Goal: Transaction & Acquisition: Purchase product/service

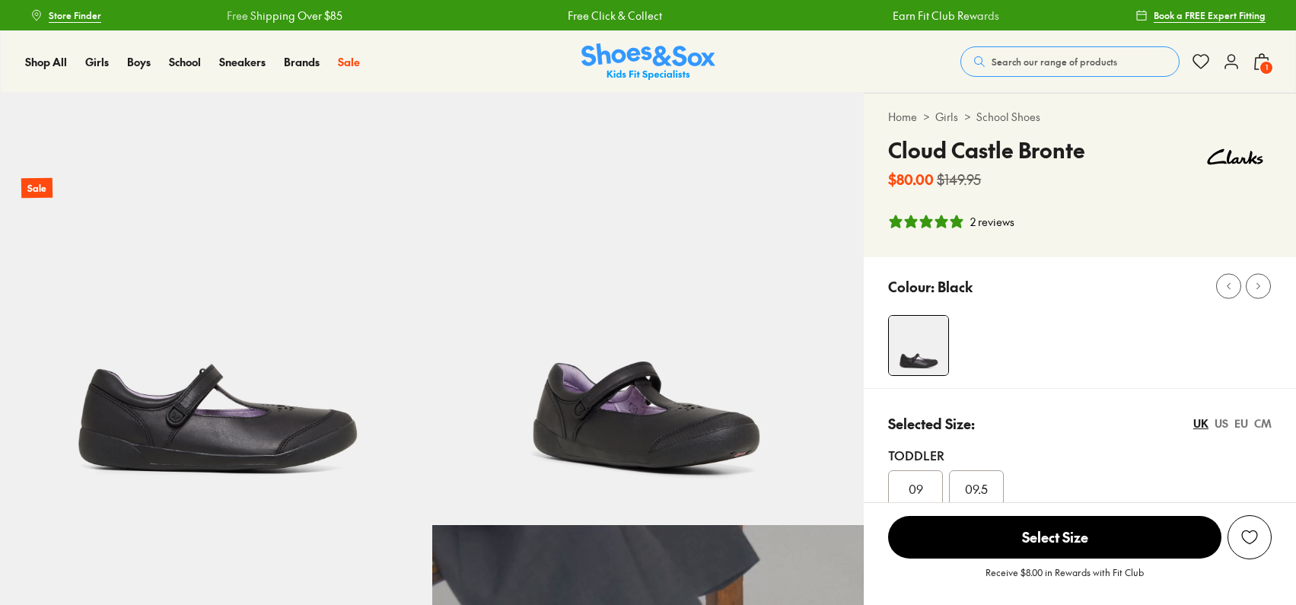
select select "*"
click at [1011, 63] on span "Search our range of products" at bounding box center [1055, 62] width 126 height 14
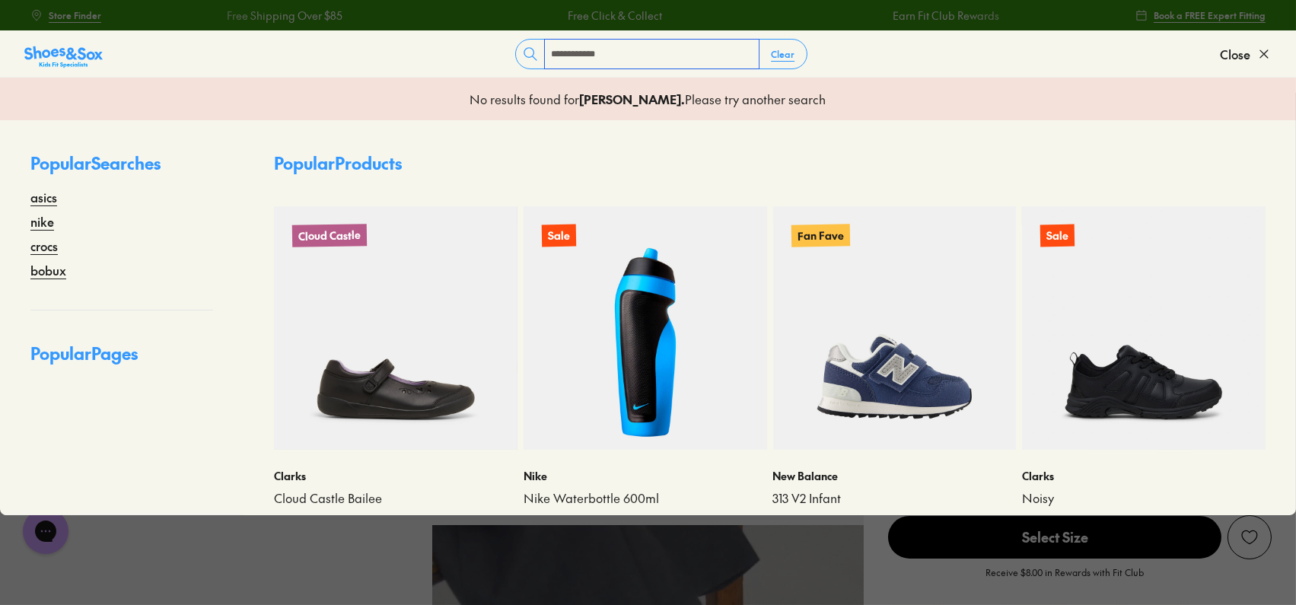
type input "**********"
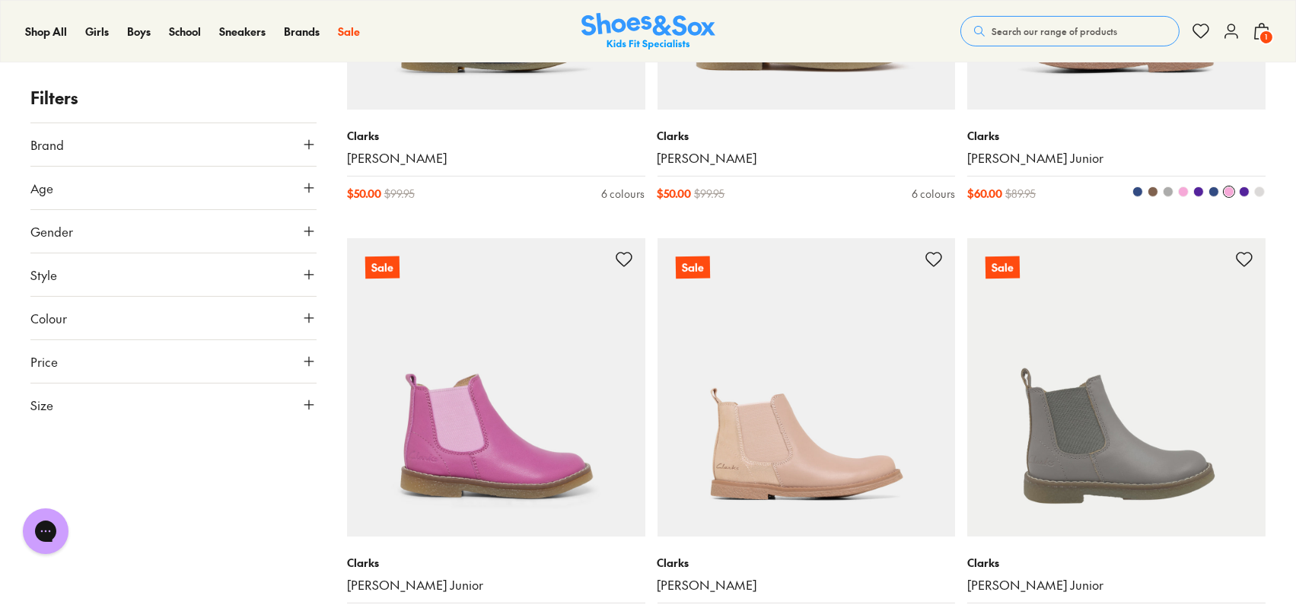
scroll to position [809, 0]
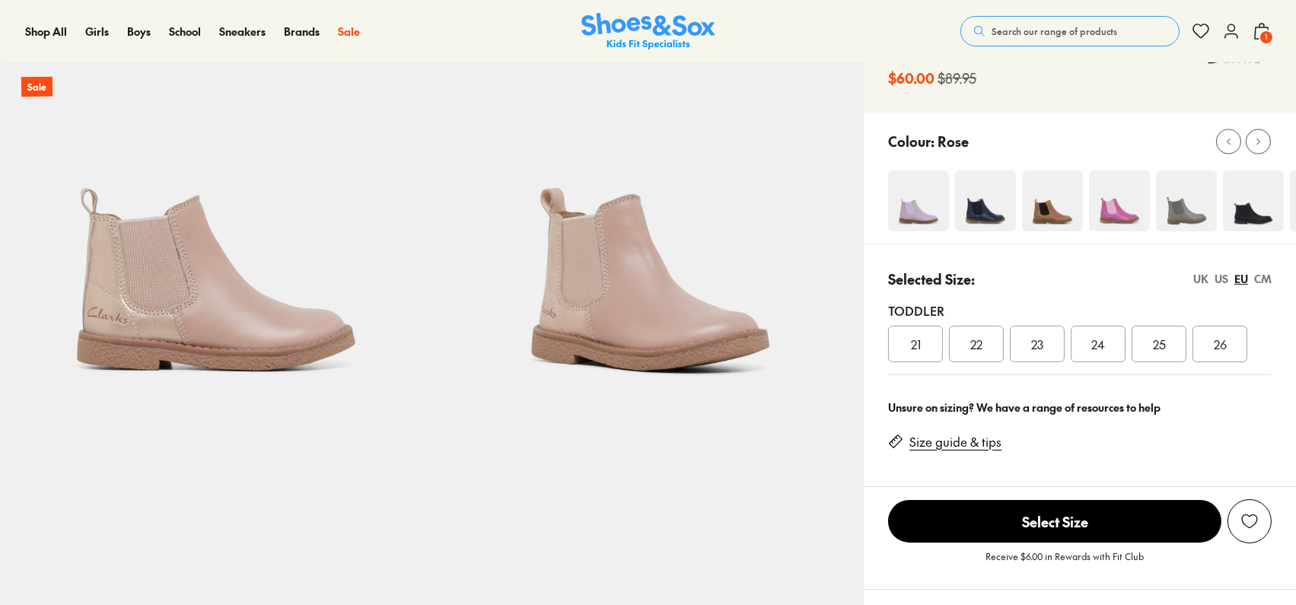
click at [1164, 350] on span "25" at bounding box center [1159, 344] width 13 height 18
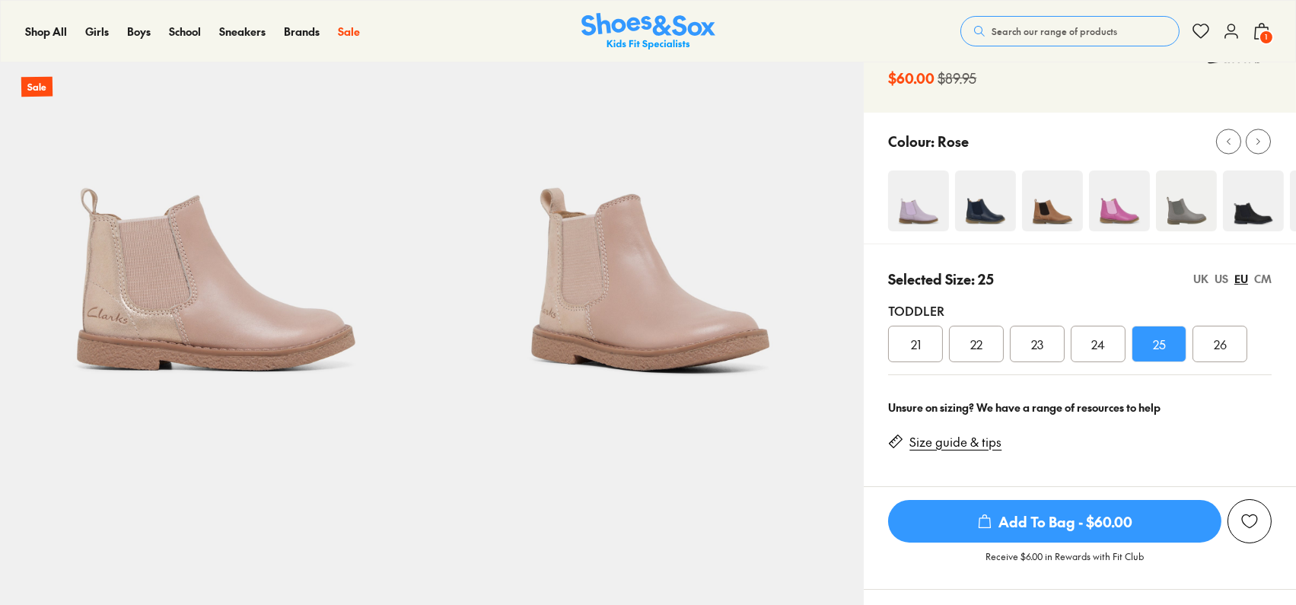
select select "*"
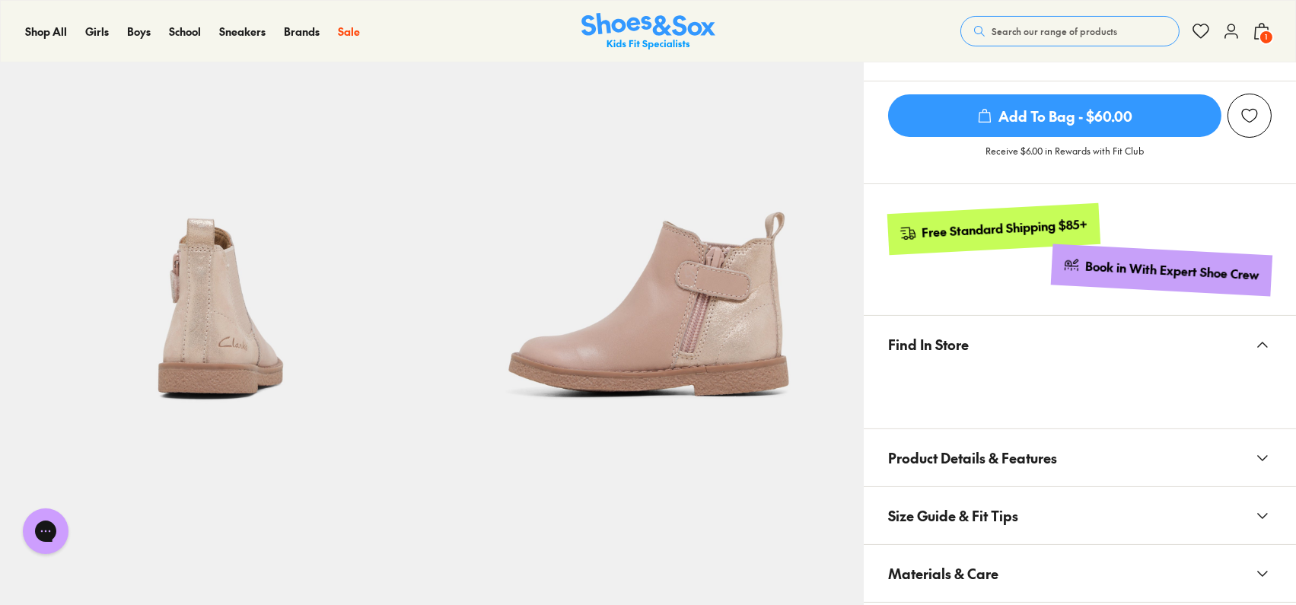
click at [1090, 524] on button "Size Guide & Fit Tips" at bounding box center [1080, 515] width 432 height 57
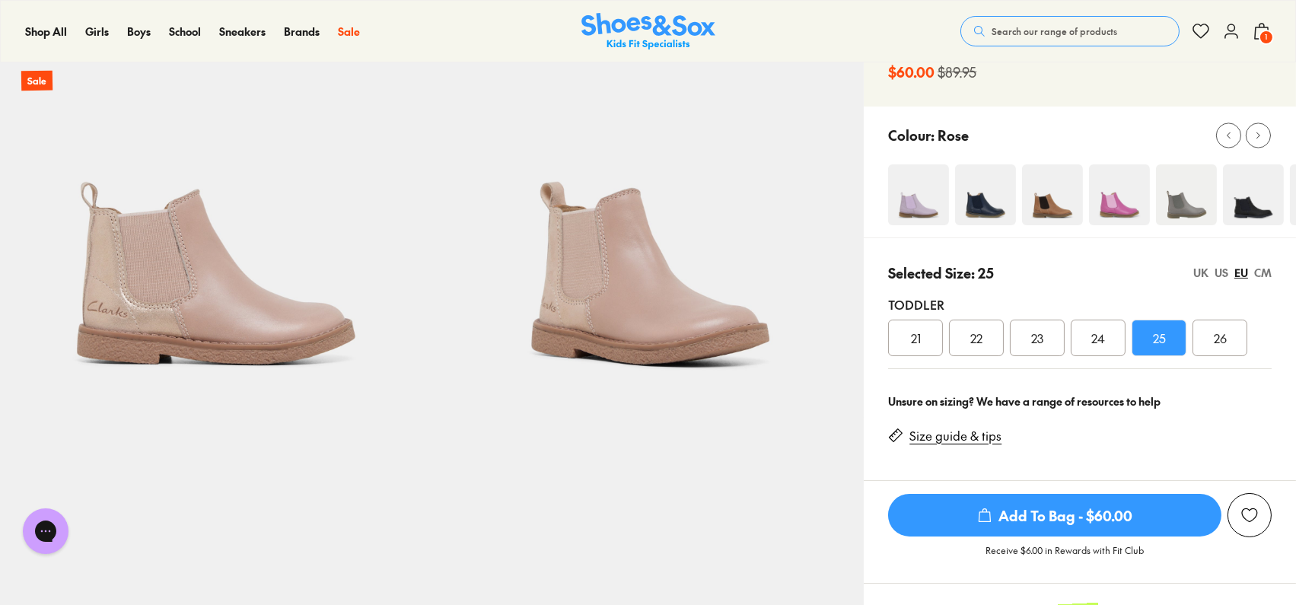
scroll to position [406, 0]
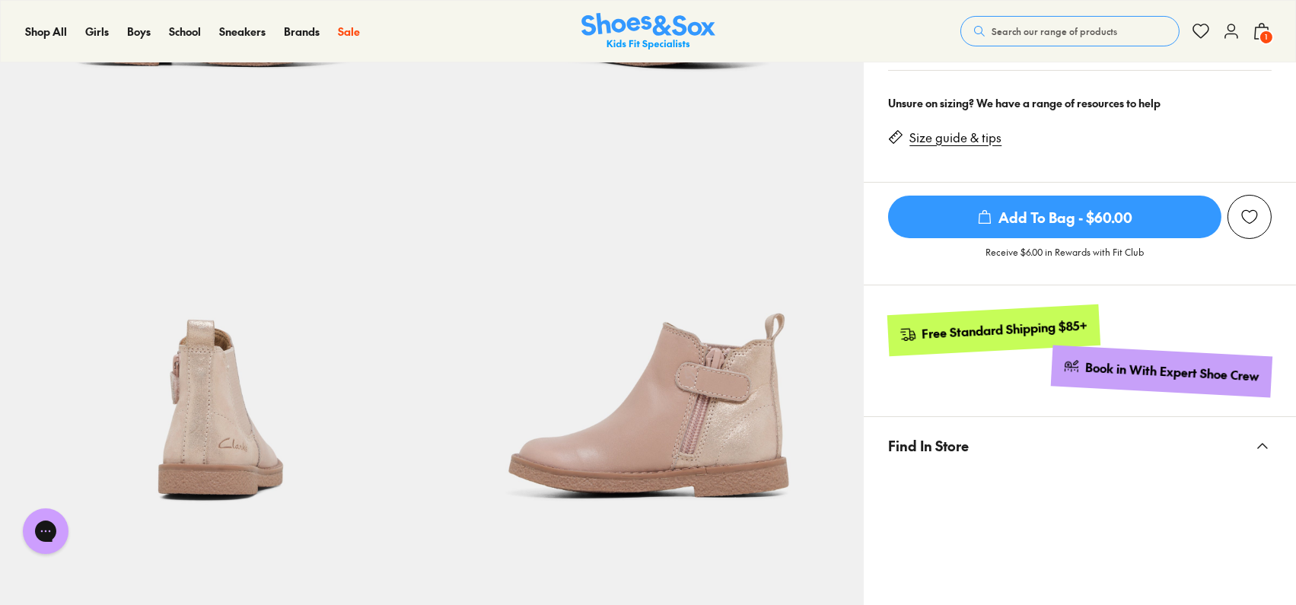
click at [700, 426] on img at bounding box center [648, 335] width 432 height 432
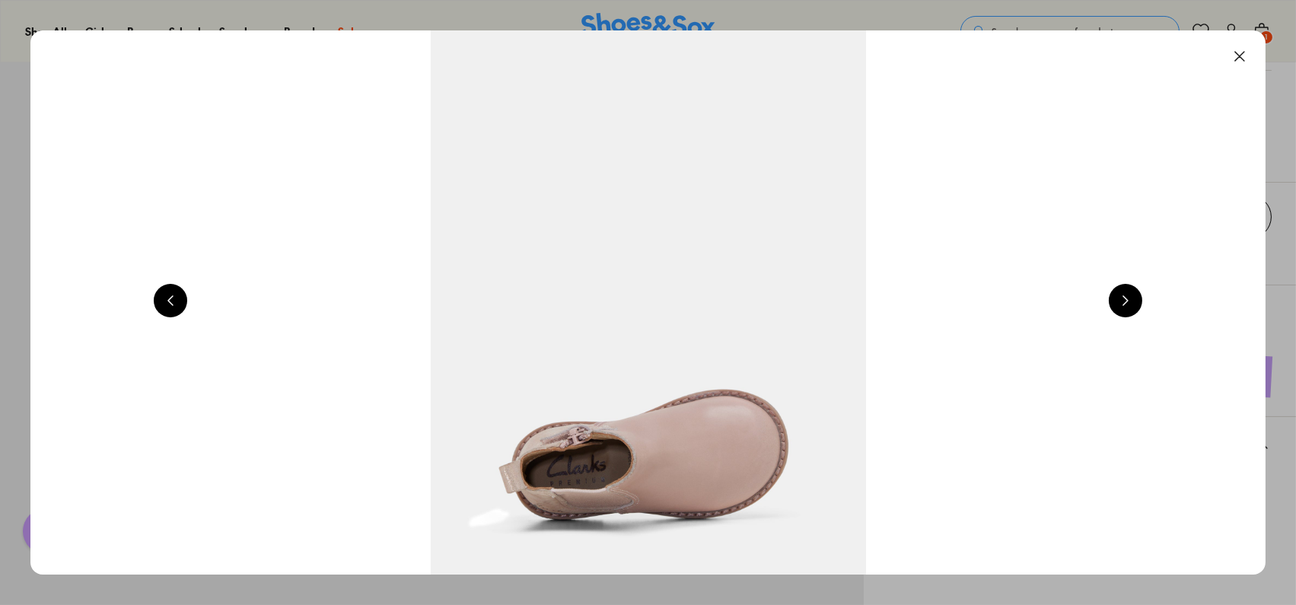
scroll to position [0, 4965]
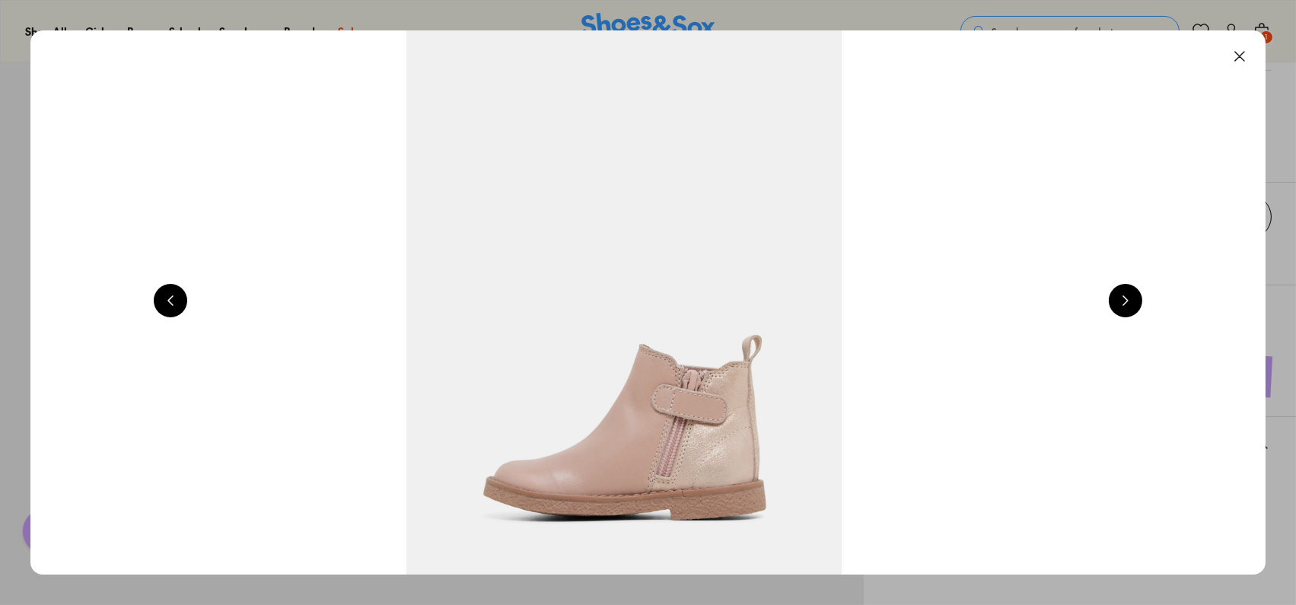
click at [1132, 284] on button at bounding box center [1125, 300] width 33 height 33
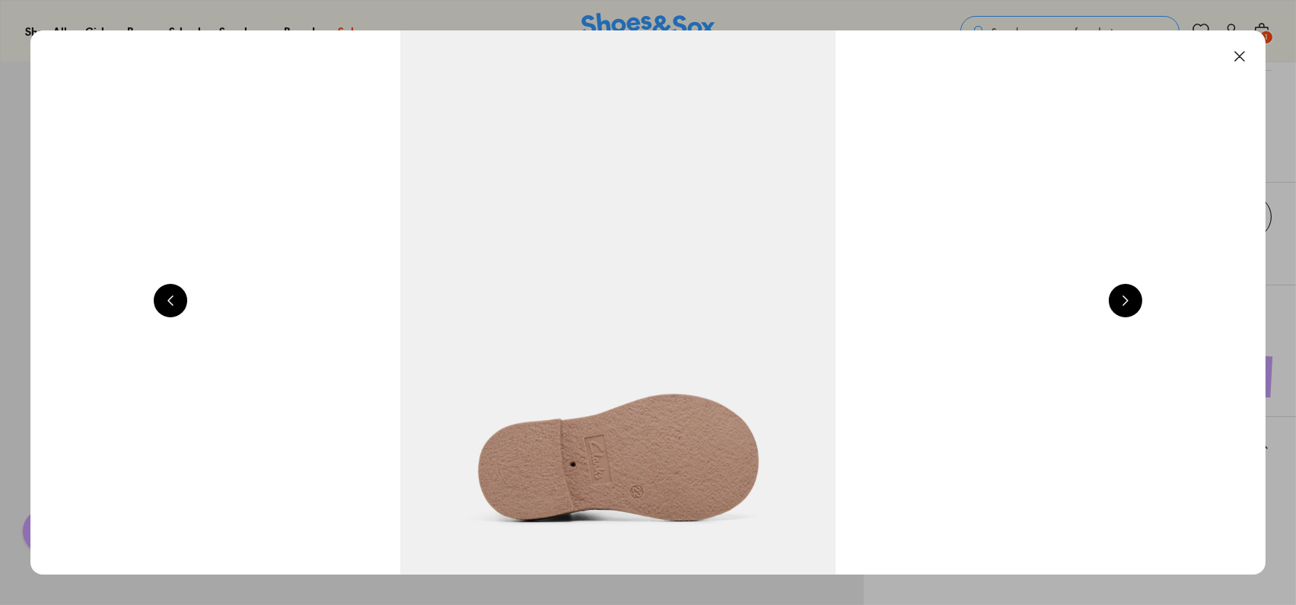
click at [1130, 287] on button at bounding box center [1125, 300] width 33 height 33
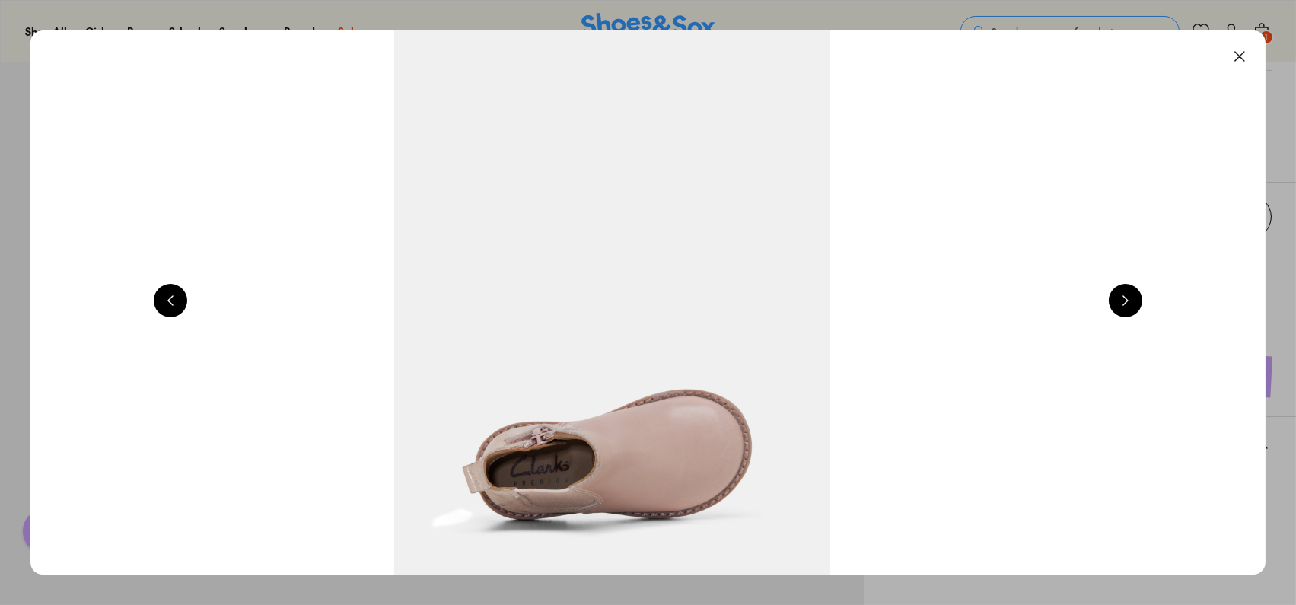
click at [1117, 302] on button at bounding box center [1125, 300] width 33 height 33
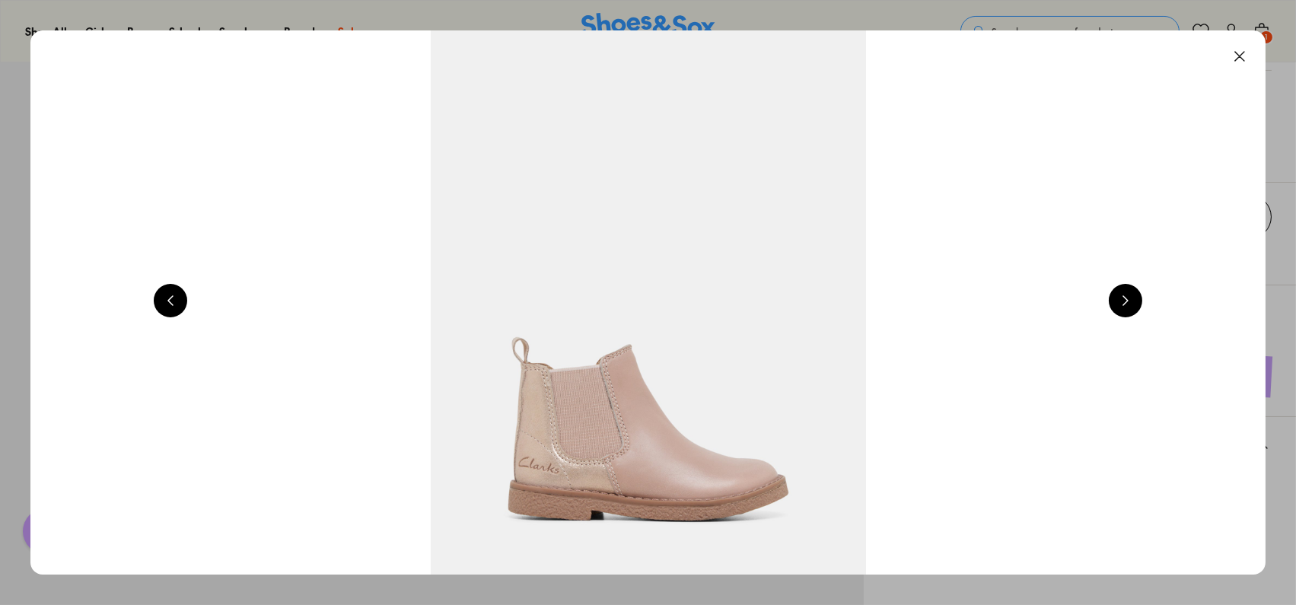
scroll to position [0, 1241]
click at [1245, 58] on button at bounding box center [1239, 56] width 33 height 33
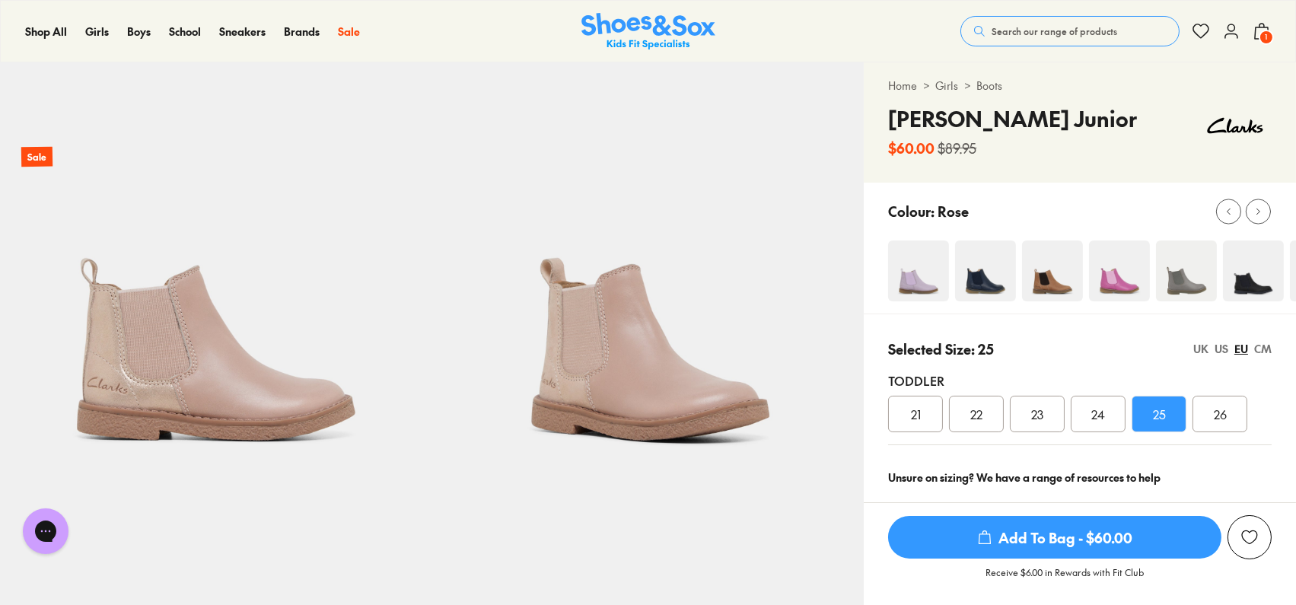
scroll to position [0, 0]
